Goal: Transaction & Acquisition: Purchase product/service

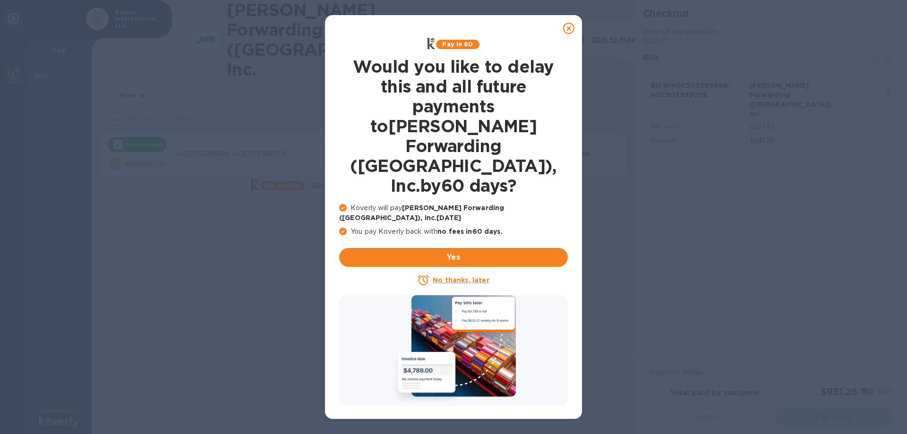
click at [570, 30] on icon at bounding box center [568, 28] width 11 height 11
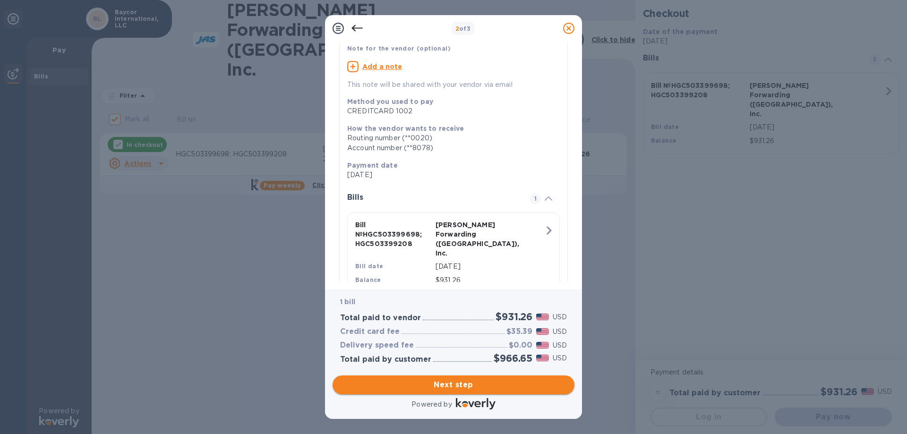
click at [459, 384] on span "Next step" at bounding box center [453, 384] width 227 height 11
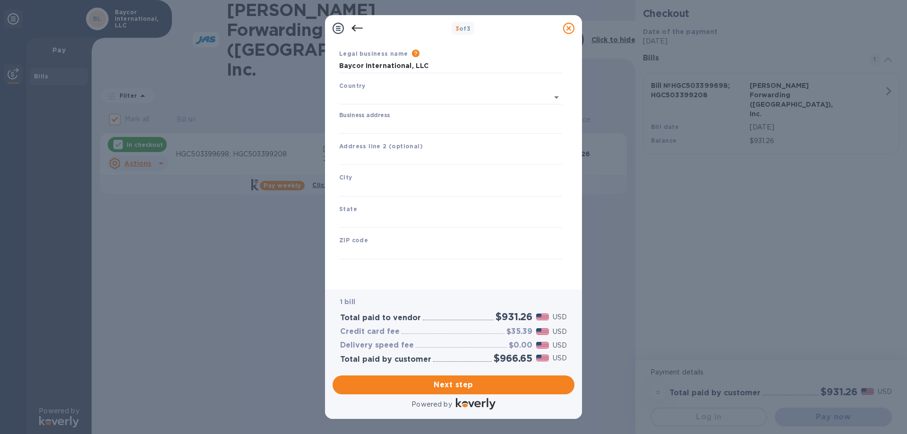
type input "[GEOGRAPHIC_DATA]"
click at [378, 123] on input "Business address" at bounding box center [450, 126] width 223 height 14
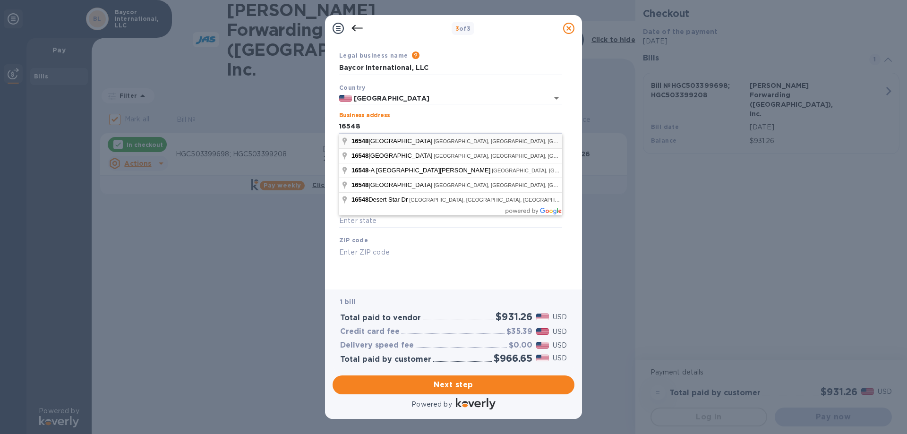
type input "[STREET_ADDRESS]"
type input "[GEOGRAPHIC_DATA]"
type input "77032"
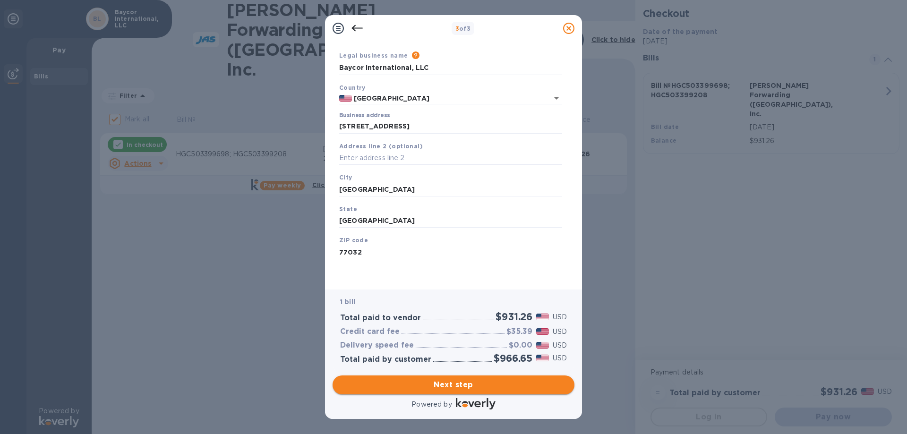
click at [458, 383] on span "Next step" at bounding box center [453, 384] width 227 height 11
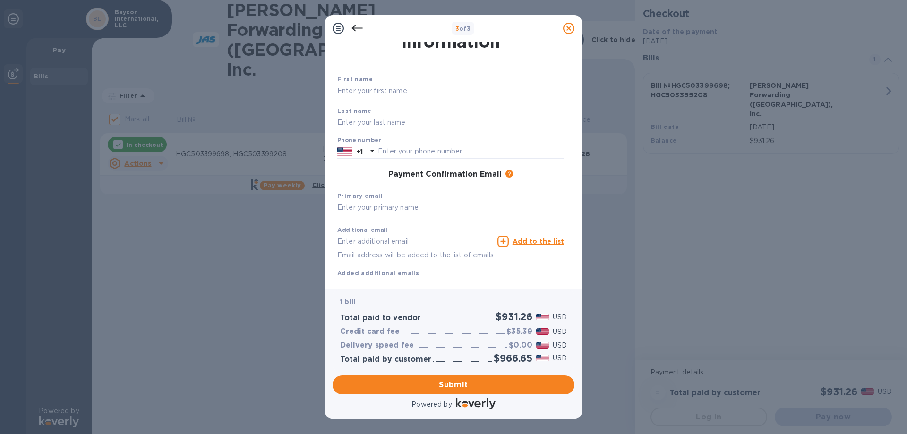
click at [367, 90] on input "text" at bounding box center [450, 91] width 227 height 14
type input "[PERSON_NAME]"
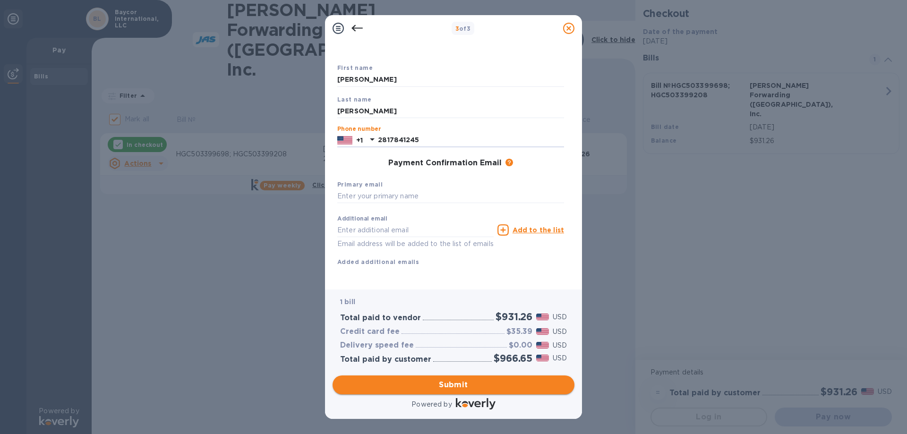
type input "2817841245"
click at [476, 382] on span "Submit" at bounding box center [453, 384] width 227 height 11
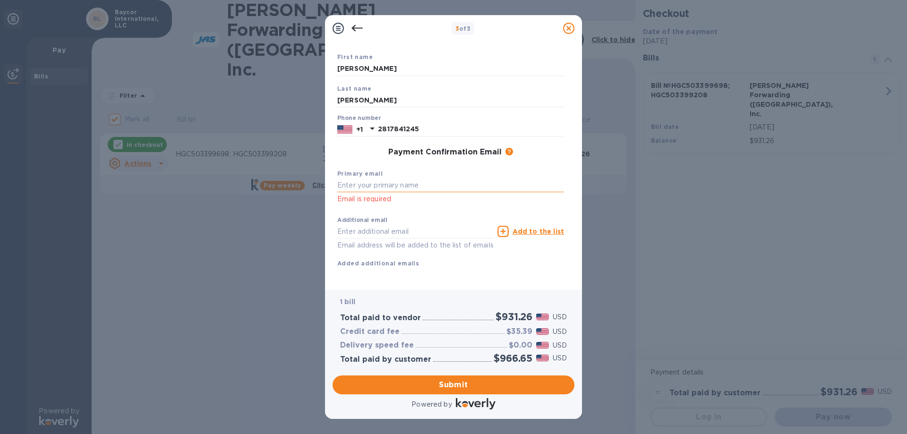
click at [389, 188] on input "text" at bounding box center [450, 186] width 227 height 14
type input "[EMAIL_ADDRESS][DOMAIN_NAME]"
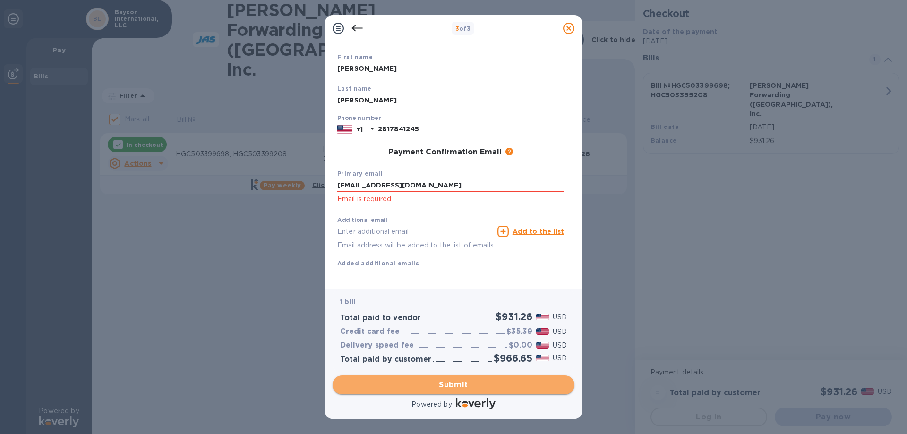
click at [458, 382] on span "Submit" at bounding box center [453, 384] width 227 height 11
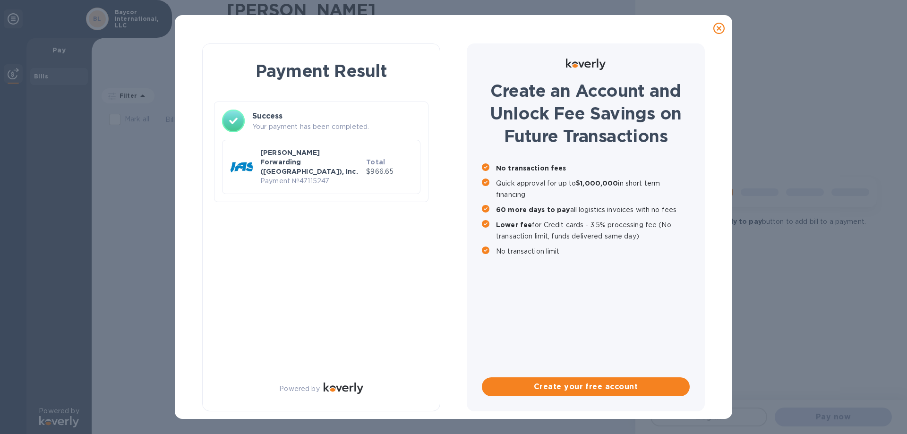
scroll to position [0, 0]
click at [819, 47] on div "Payment Result Success Your payment has been completed. [PERSON_NAME] Forwardin…" at bounding box center [453, 217] width 907 height 434
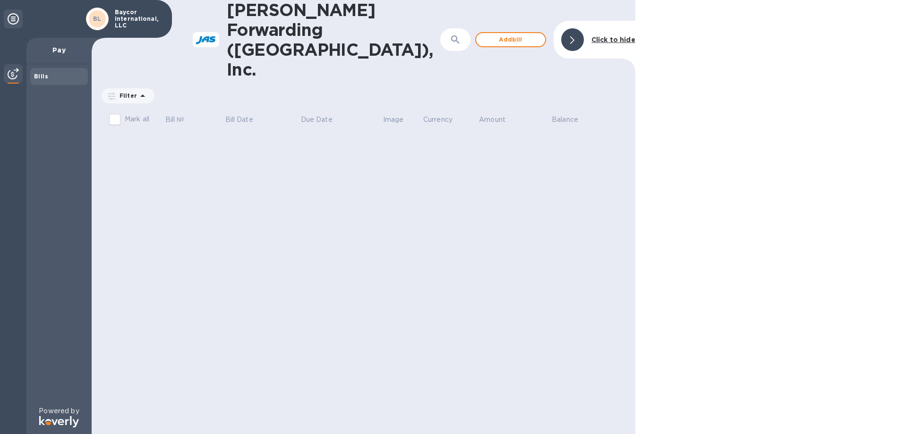
click at [604, 109] on th "Balance" at bounding box center [587, 121] width 73 height 25
drag, startPoint x: 122, startPoint y: 119, endPoint x: 84, endPoint y: 105, distance: 41.1
click at [119, 119] on div "[PERSON_NAME] Forwarding ([GEOGRAPHIC_DATA]), Inc. ​ Add [PERSON_NAME] to hide …" at bounding box center [364, 217] width 544 height 434
click at [63, 52] on p "Pay" at bounding box center [59, 49] width 50 height 9
click at [53, 50] on p "Pay" at bounding box center [59, 49] width 50 height 9
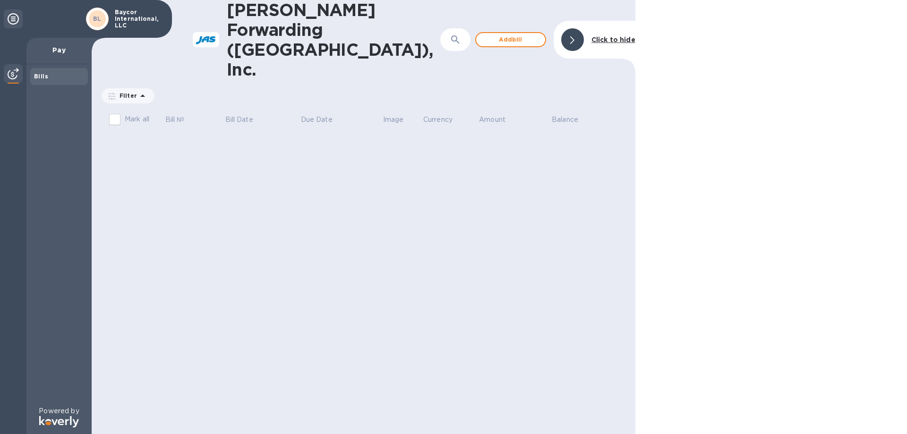
click at [48, 77] on div "Bills" at bounding box center [59, 76] width 50 height 9
drag, startPoint x: 127, startPoint y: 18, endPoint x: 128, endPoint y: 25, distance: 7.1
click at [128, 18] on p "Baycor International, LLC" at bounding box center [138, 19] width 47 height 20
click at [618, 36] on b "Click to hide" at bounding box center [613, 40] width 44 height 8
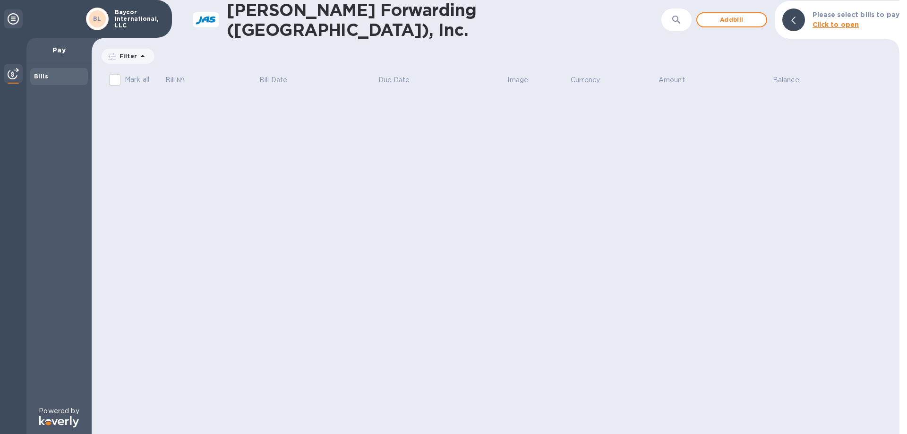
click at [131, 20] on p "Baycor International, LLC" at bounding box center [138, 19] width 47 height 20
click at [95, 15] on span "BL" at bounding box center [97, 18] width 9 height 9
click at [13, 20] on icon at bounding box center [13, 18] width 11 height 11
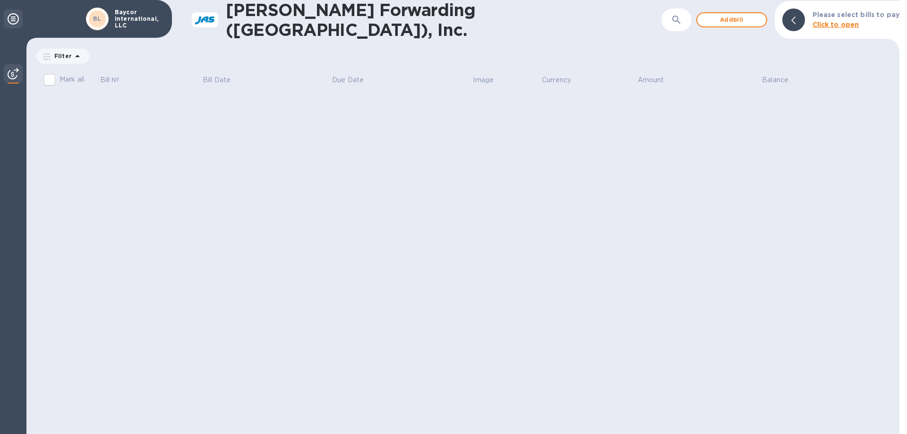
click at [13, 20] on icon at bounding box center [13, 18] width 11 height 11
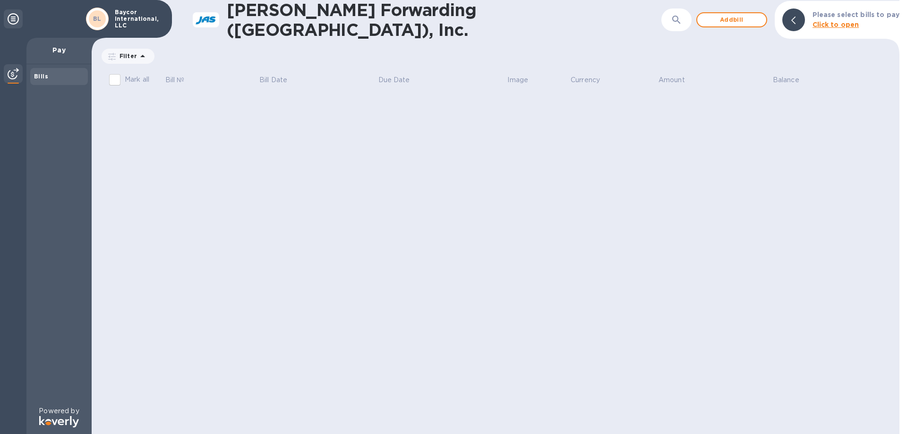
click at [112, 77] on input "Mark all" at bounding box center [115, 80] width 20 height 20
click at [41, 78] on b "Bills" at bounding box center [41, 76] width 14 height 7
click at [11, 74] on img at bounding box center [13, 73] width 11 height 11
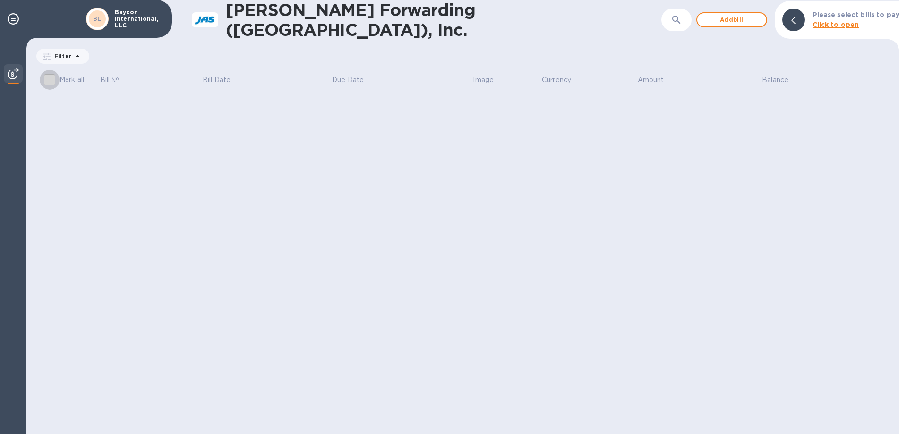
drag, startPoint x: 48, startPoint y: 76, endPoint x: 46, endPoint y: 131, distance: 55.3
click at [47, 76] on input "Mark all" at bounding box center [50, 80] width 20 height 20
checkbox input "false"
click at [829, 25] on b "Click to open" at bounding box center [835, 25] width 47 height 8
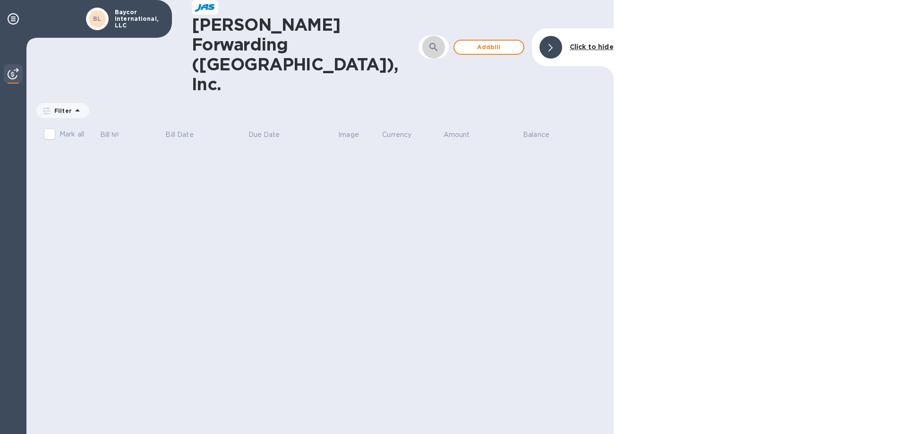
click at [437, 42] on icon "button" at bounding box center [433, 47] width 11 height 11
click at [399, 35] on input "text" at bounding box center [446, 46] width 95 height 23
paste input "HGC503399208"
click at [440, 35] on input "HGC503399208;" at bounding box center [446, 46] width 95 height 23
paste input "HGC503399698"
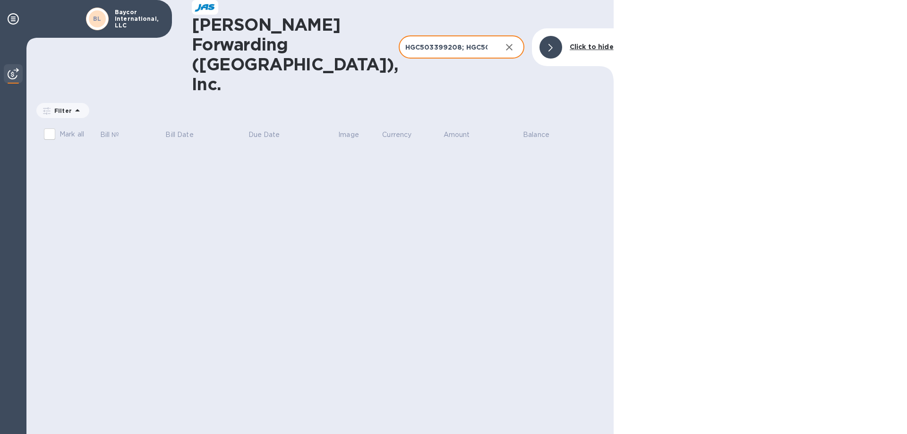
click at [488, 35] on input "HGC503399208; HGC503399698" at bounding box center [446, 46] width 95 height 23
type input "HGC503399208; HGC503399698"
